Goal: Find specific page/section: Find specific page/section

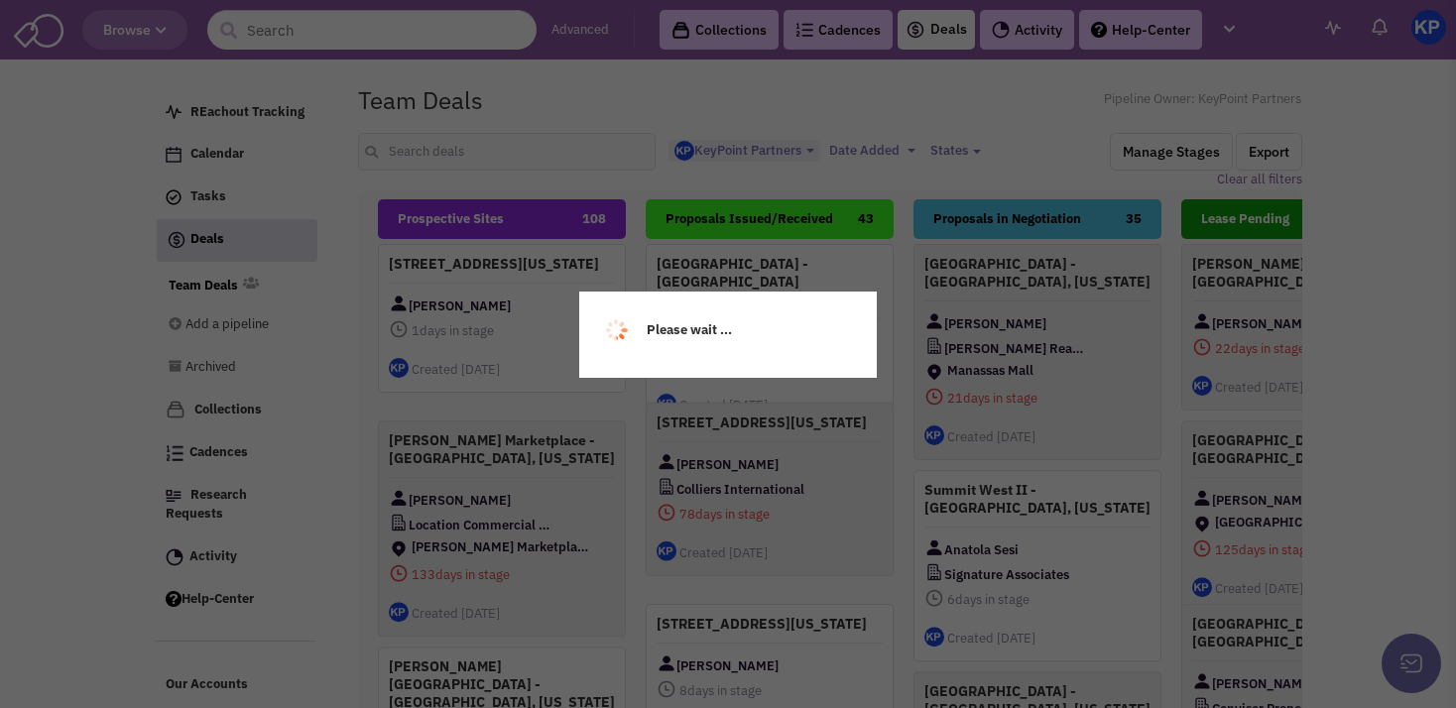
select select "1900"
select select
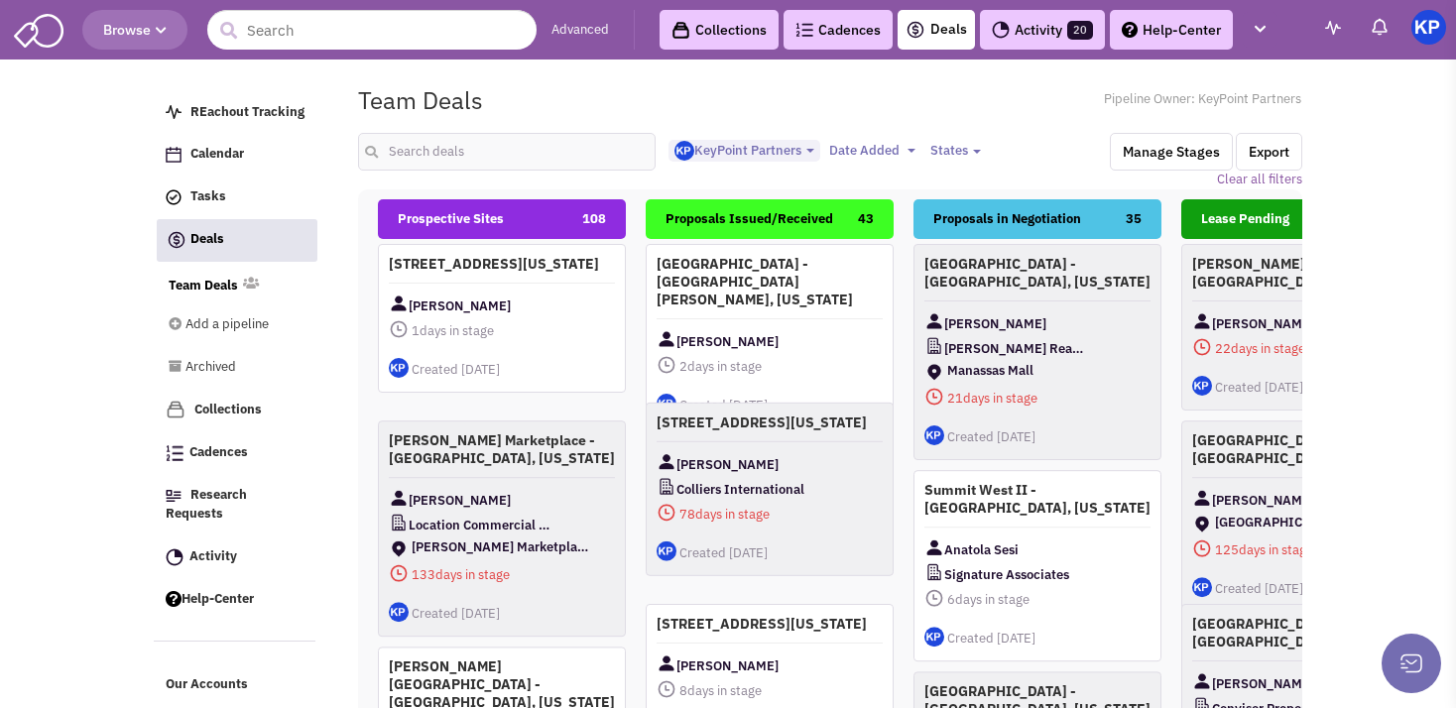
scroll to position [20, 0]
click at [442, 154] on input "text" at bounding box center [506, 152] width 297 height 38
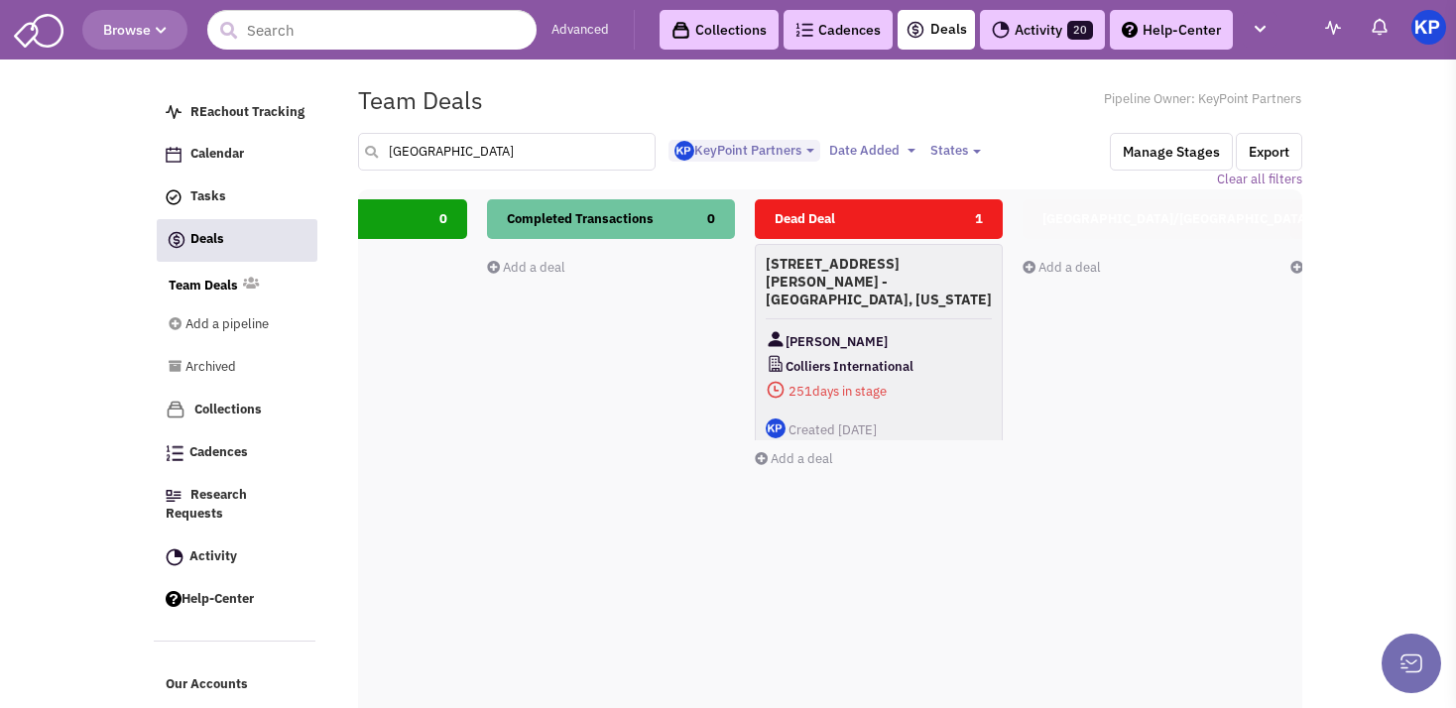
scroll to position [0, 963]
click at [934, 288] on h4 "[STREET_ADDRESS][PERSON_NAME] - [GEOGRAPHIC_DATA], [US_STATE]" at bounding box center [877, 280] width 226 height 54
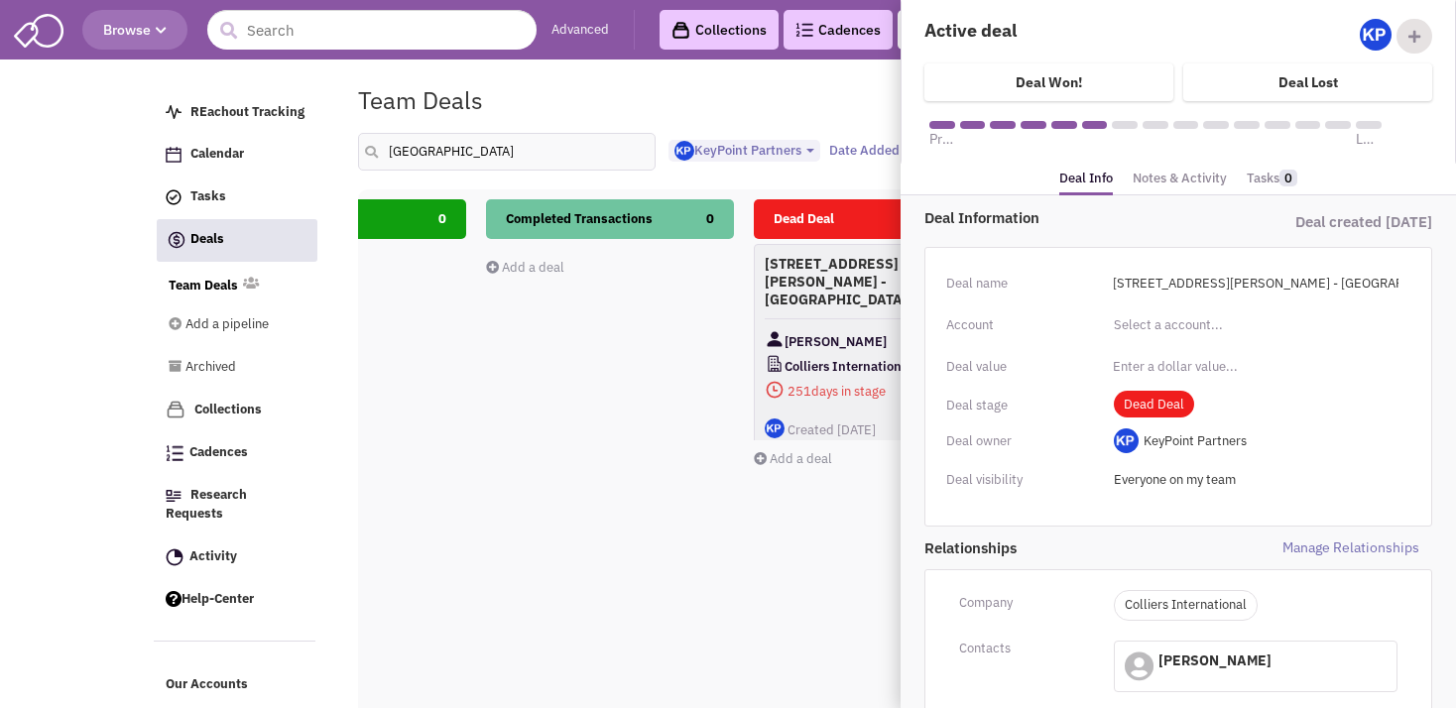
click at [1163, 178] on link "Notes & Activity" at bounding box center [1179, 179] width 94 height 29
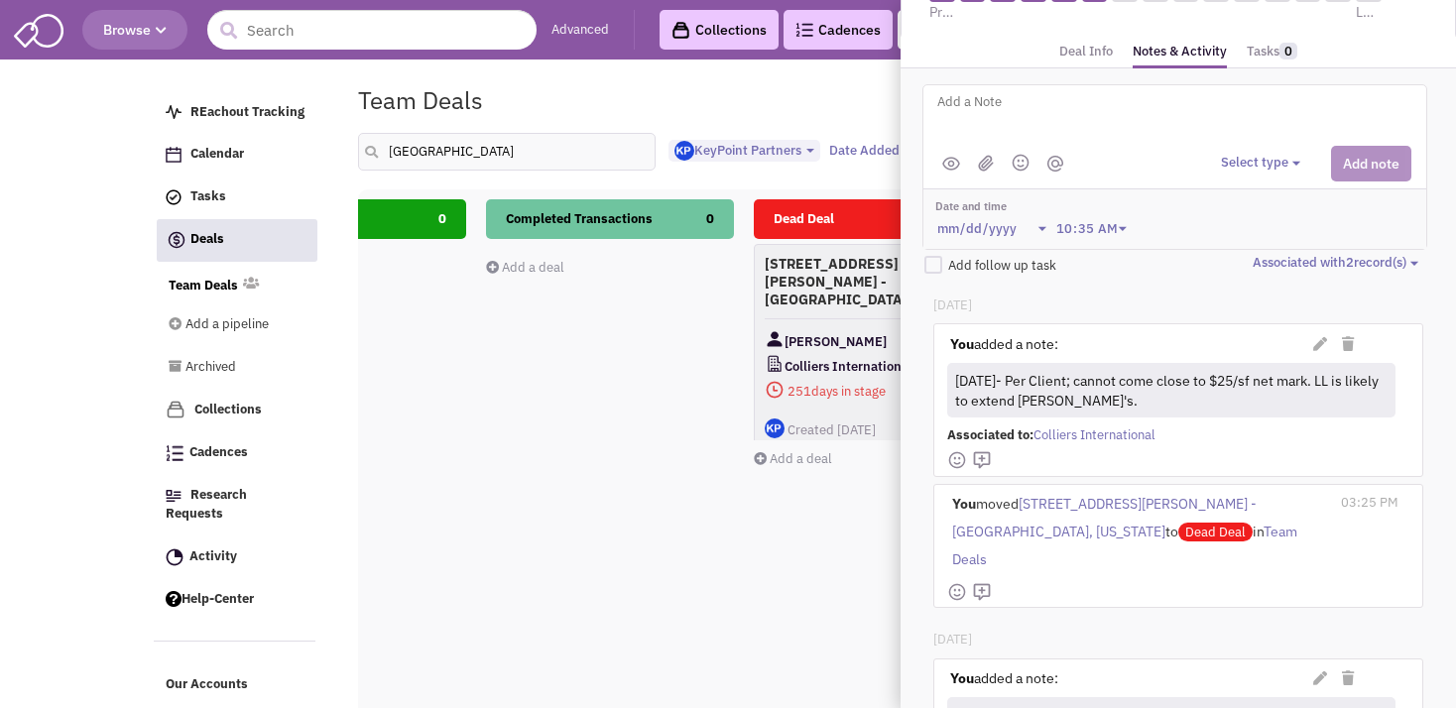
scroll to position [128, 0]
click at [477, 167] on input "[GEOGRAPHIC_DATA]" at bounding box center [506, 152] width 297 height 38
type input "[PERSON_NAME]"
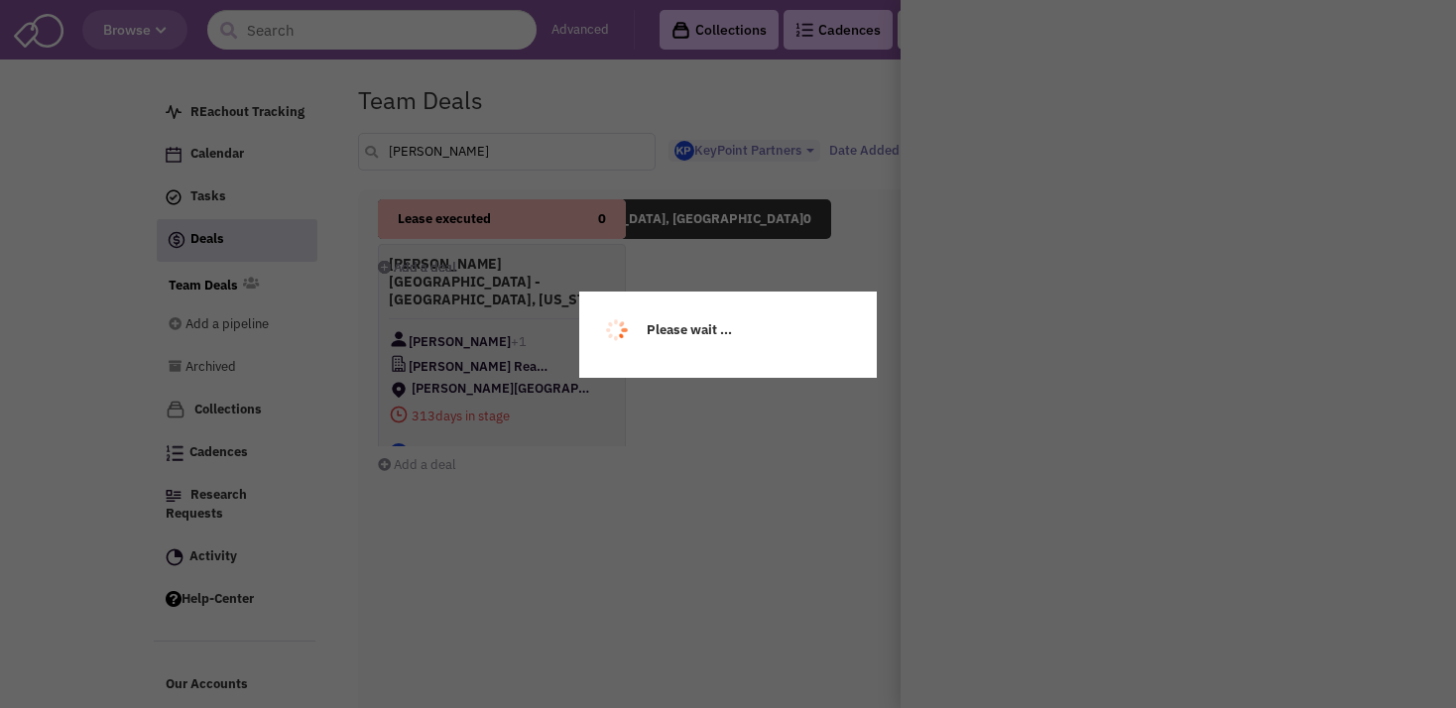
scroll to position [0, 0]
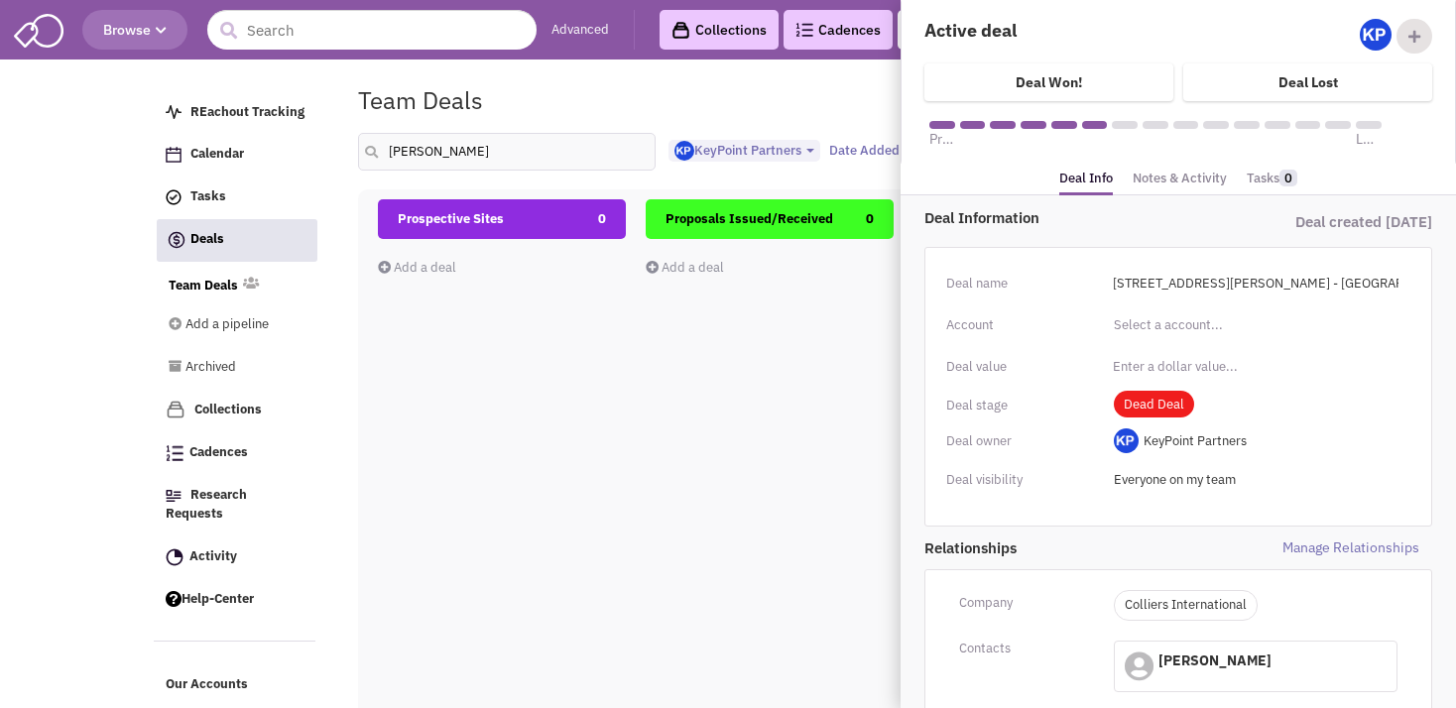
click at [500, 343] on div "Prospective Sites 0 Add a deal Total: $ 0" at bounding box center [502, 551] width 248 height 704
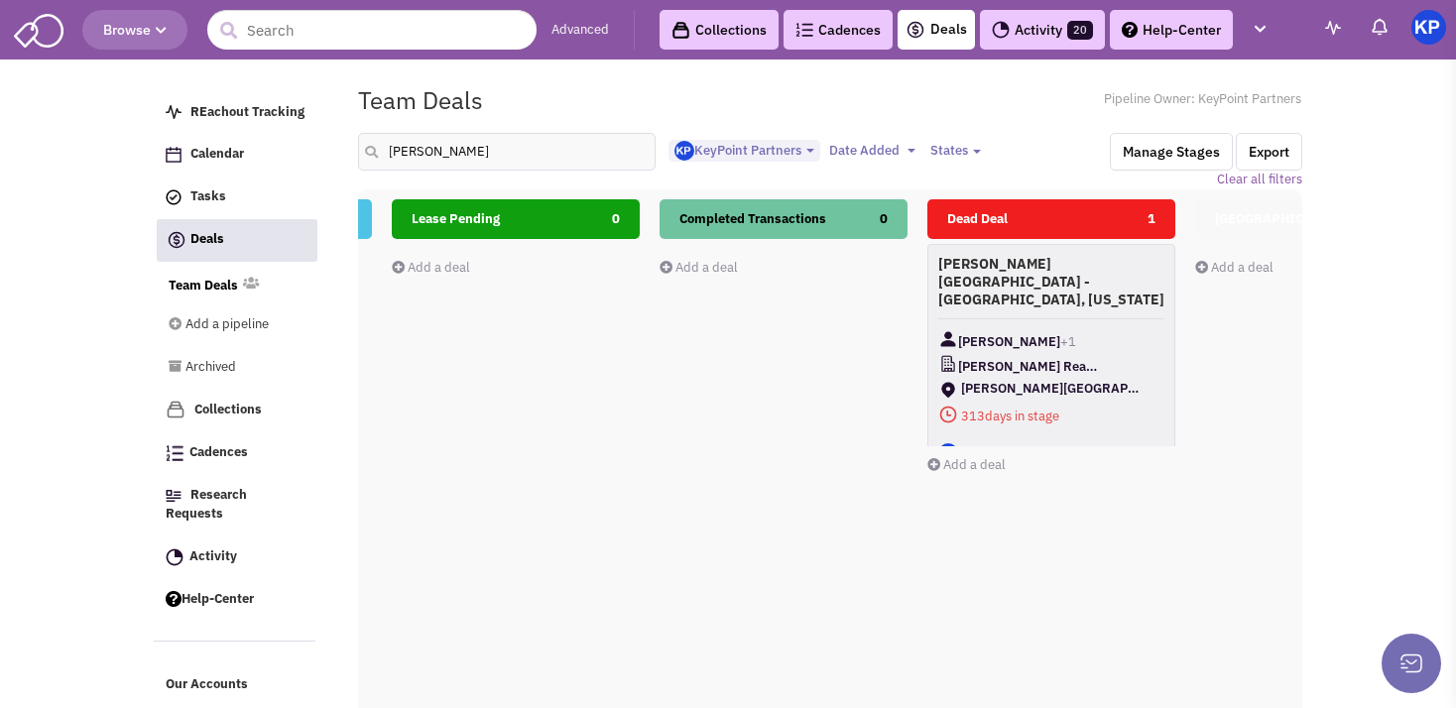
scroll to position [0, 935]
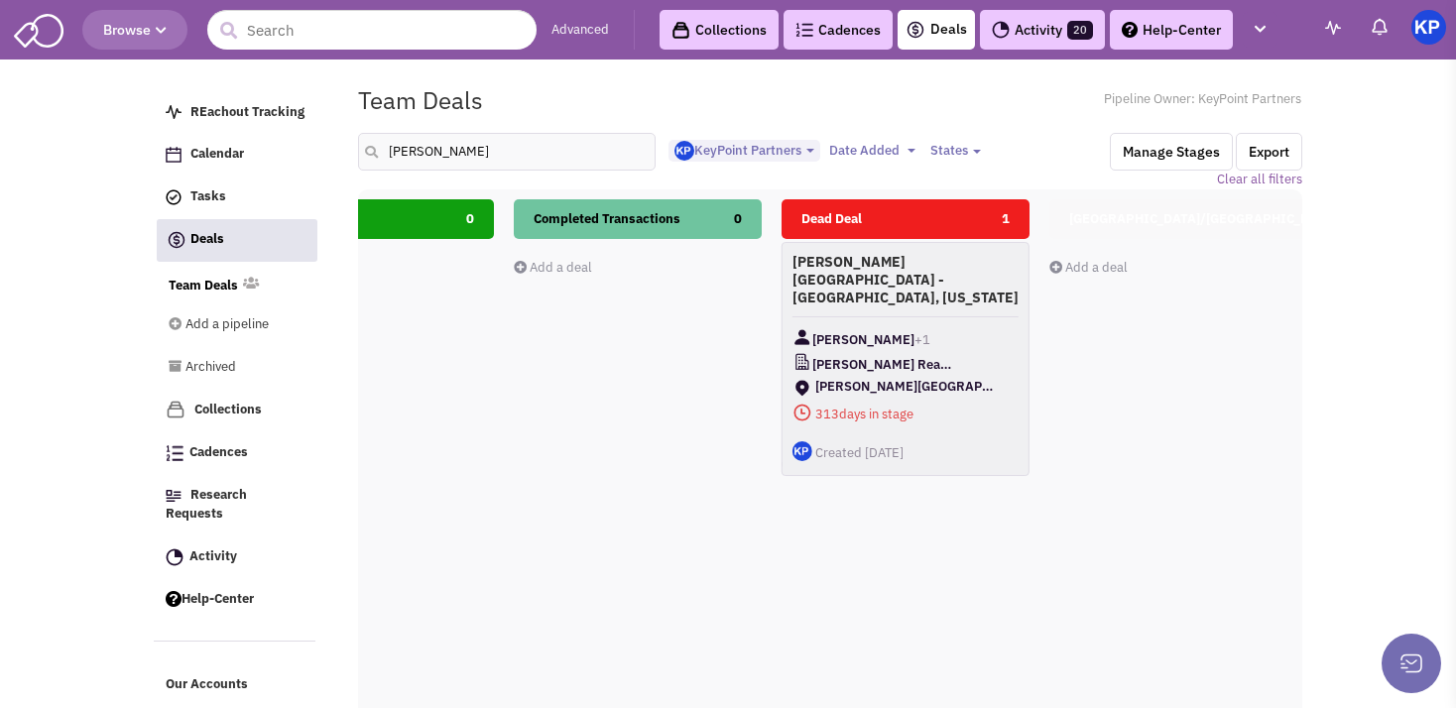
click at [942, 288] on div "[PERSON_NAME][GEOGRAPHIC_DATA] - [GEOGRAPHIC_DATA], [US_STATE] [PERSON_NAME] +1…" at bounding box center [905, 359] width 248 height 234
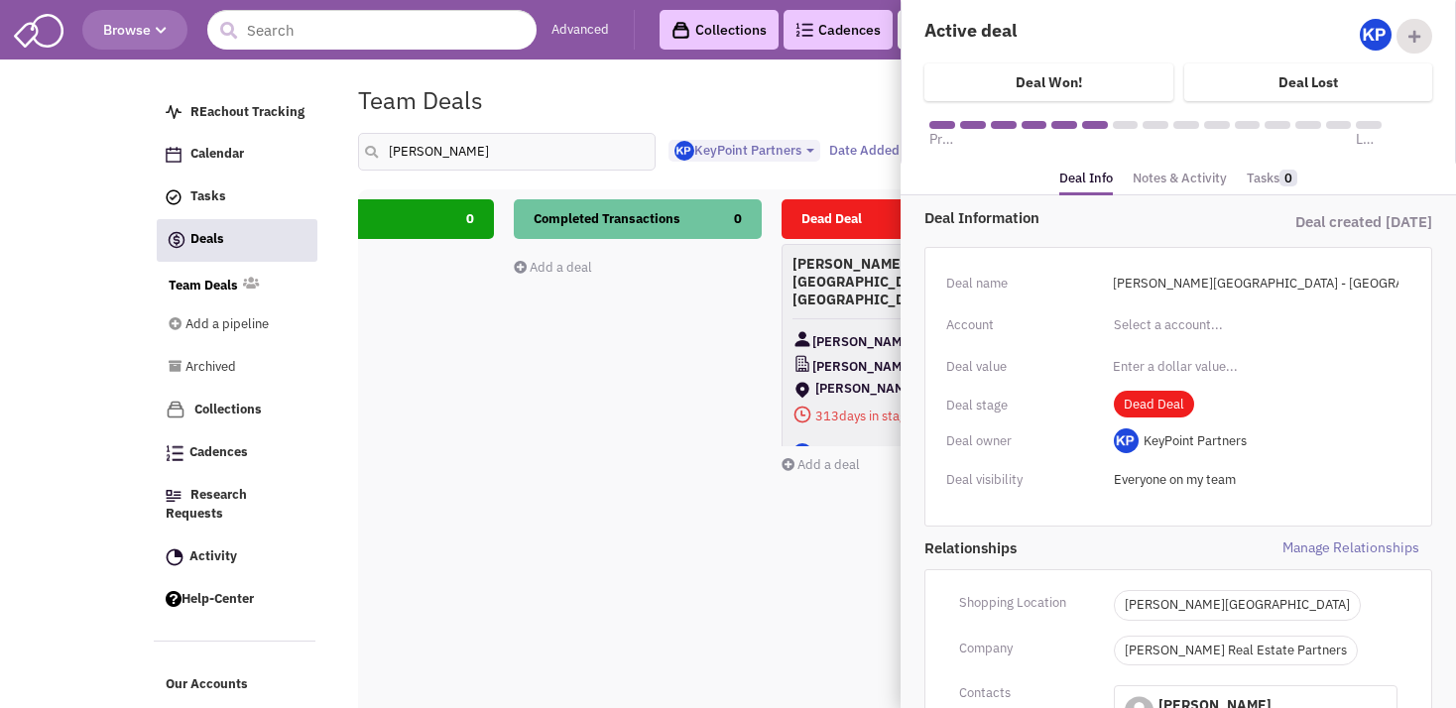
click at [1148, 175] on link "Notes & Activity" at bounding box center [1179, 179] width 94 height 29
